Goal: Navigation & Orientation: Find specific page/section

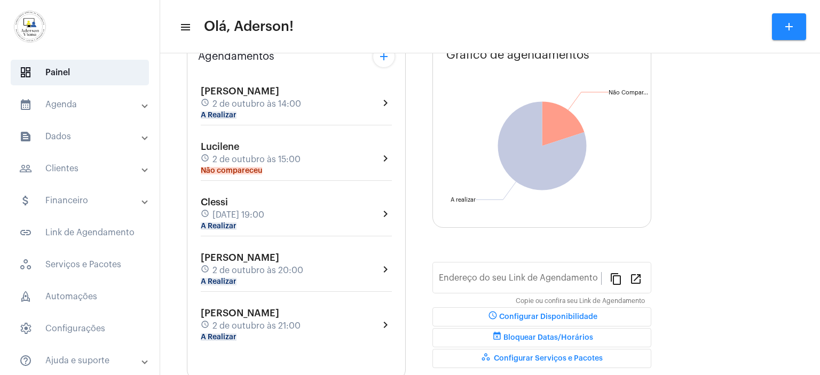
scroll to position [83, 0]
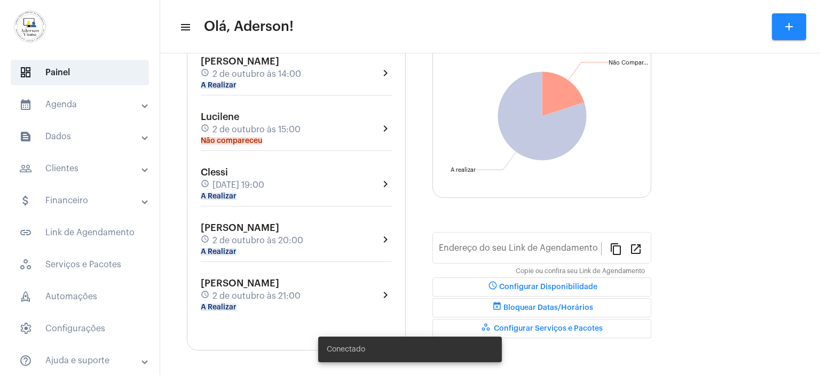
type input "[URL][DOMAIN_NAME]"
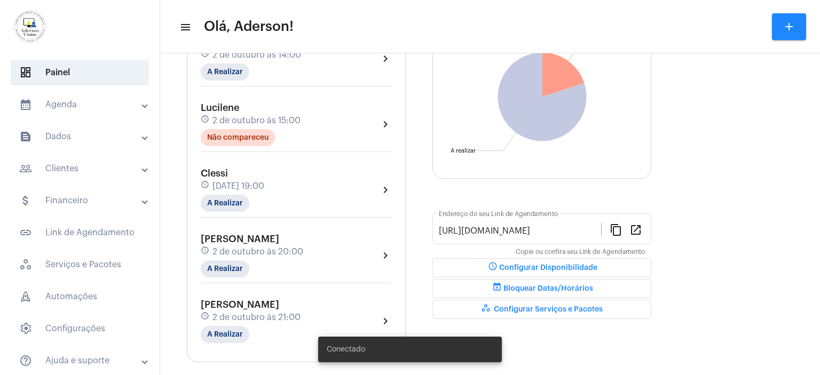
scroll to position [145, 0]
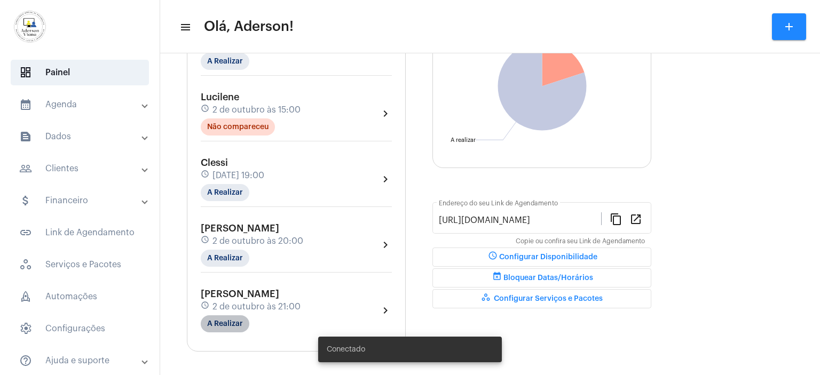
click at [245, 316] on mat-chip "A Realizar" at bounding box center [225, 324] width 49 height 17
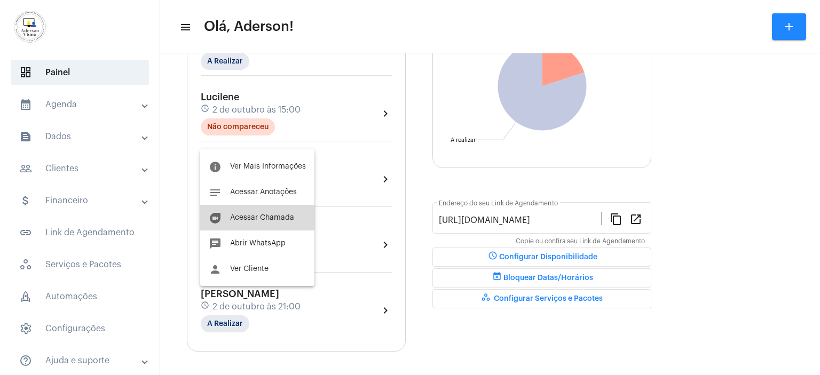
click at [250, 221] on span "Acessar Chamada" at bounding box center [262, 217] width 64 height 7
